Goal: Check status: Check status

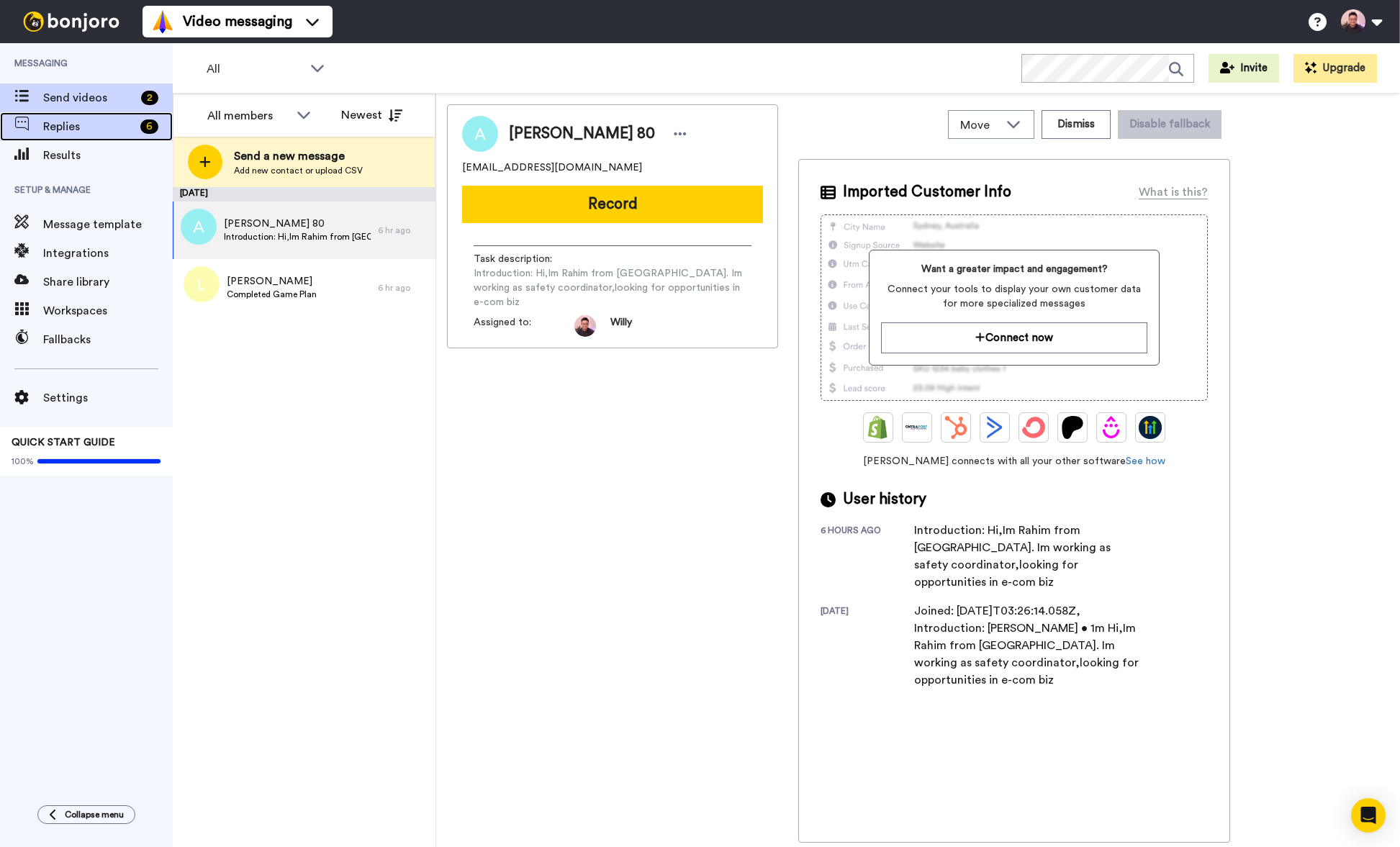
click at [104, 122] on span "Replies" at bounding box center [88, 126] width 91 height 17
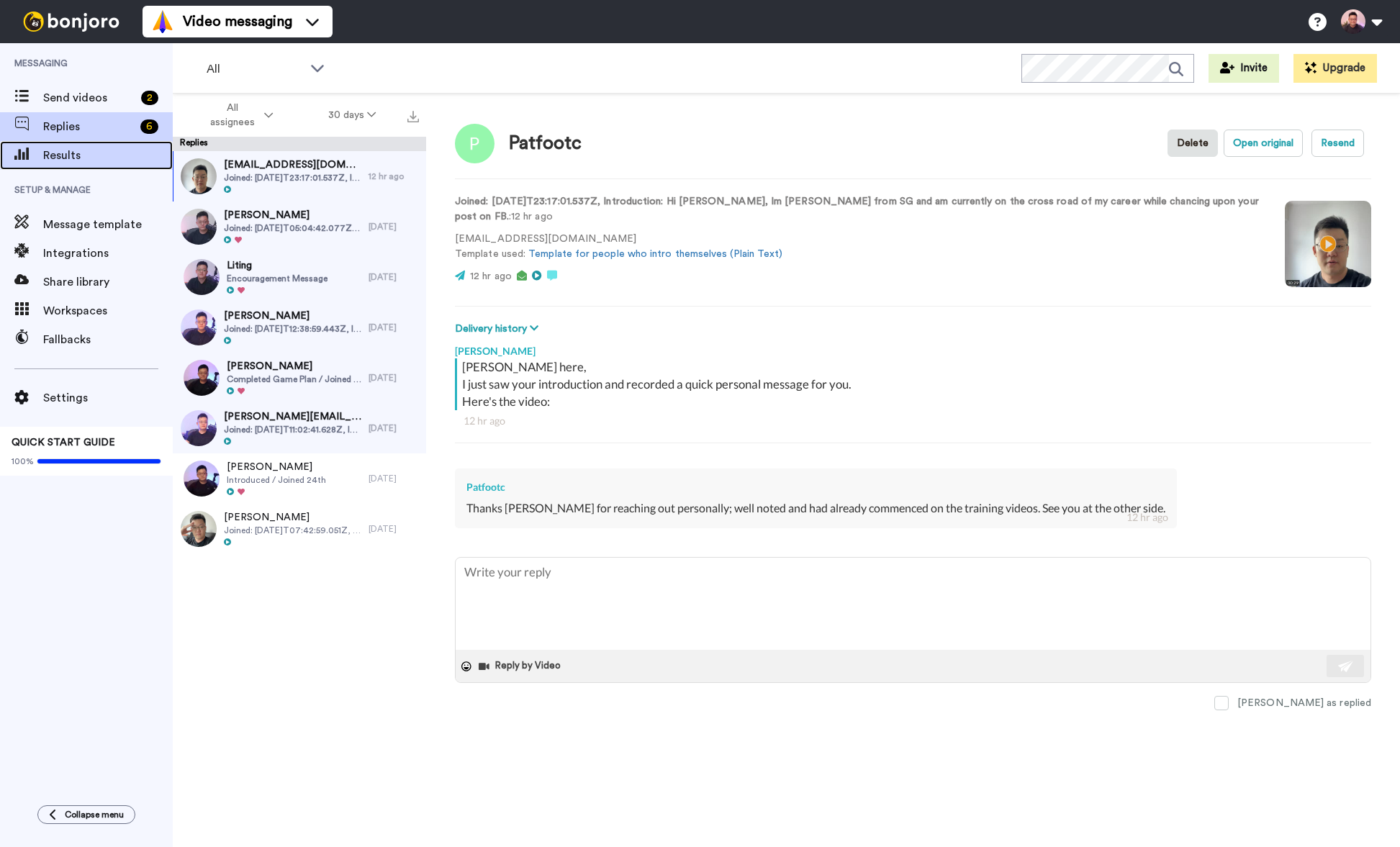
click at [90, 151] on span "Results" at bounding box center [108, 155] width 129 height 17
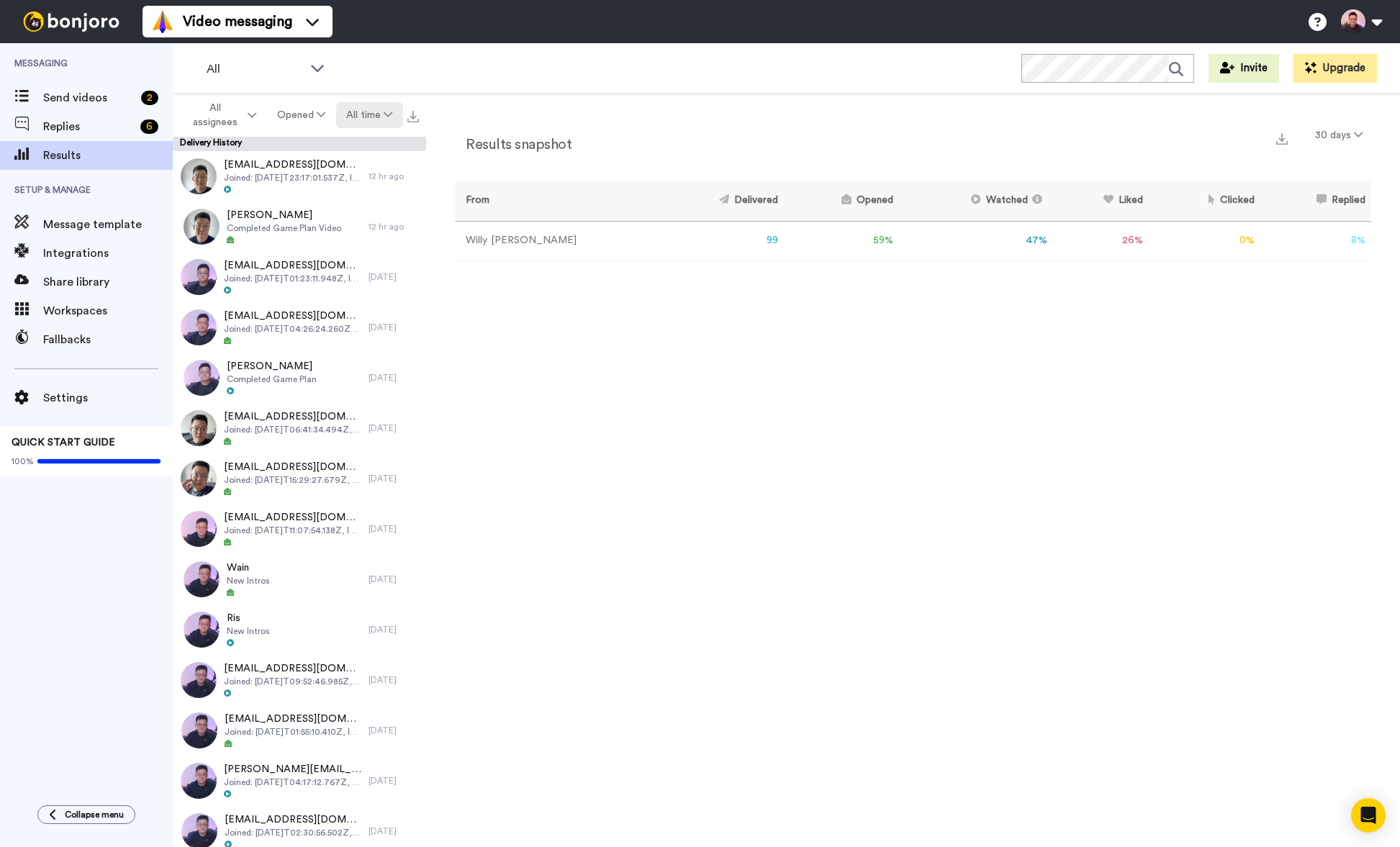
click at [357, 114] on button "All time" at bounding box center [369, 115] width 67 height 26
click at [371, 153] on li "30 days" at bounding box center [371, 146] width 101 height 26
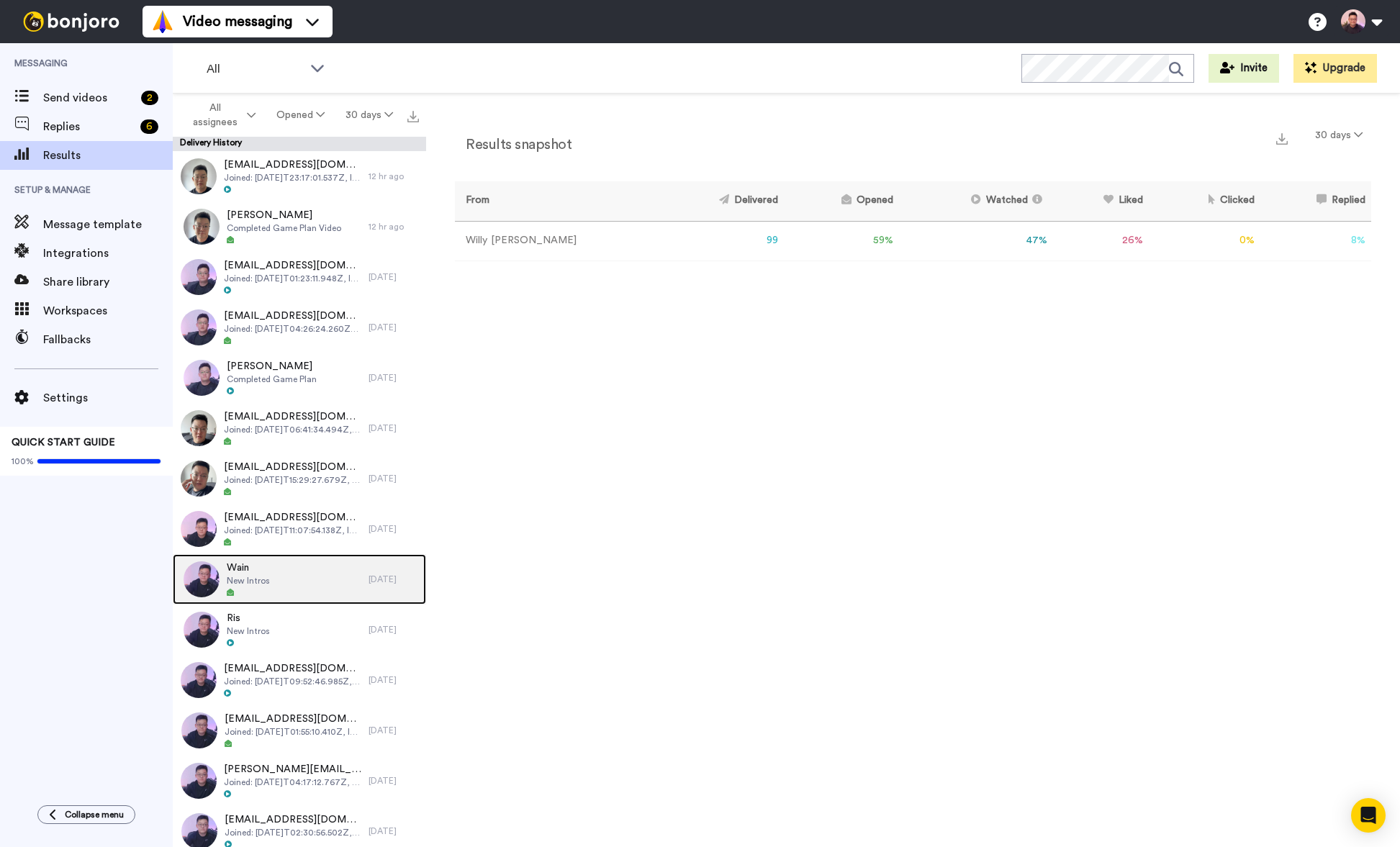
click at [302, 564] on div "Wain New Intros" at bounding box center [271, 579] width 196 height 50
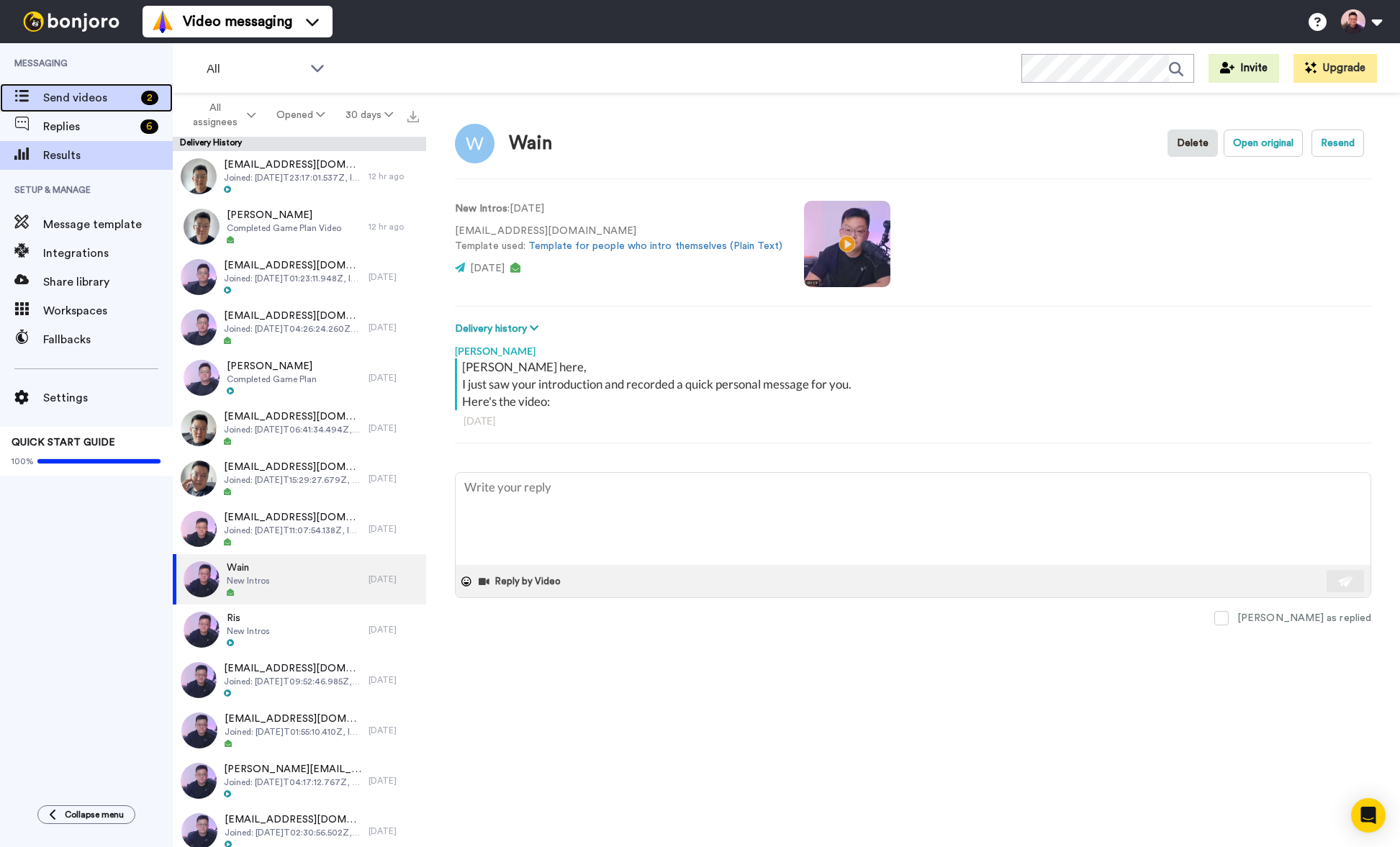
click at [100, 103] on span "Send videos" at bounding box center [89, 97] width 92 height 17
